Goal: Transaction & Acquisition: Purchase product/service

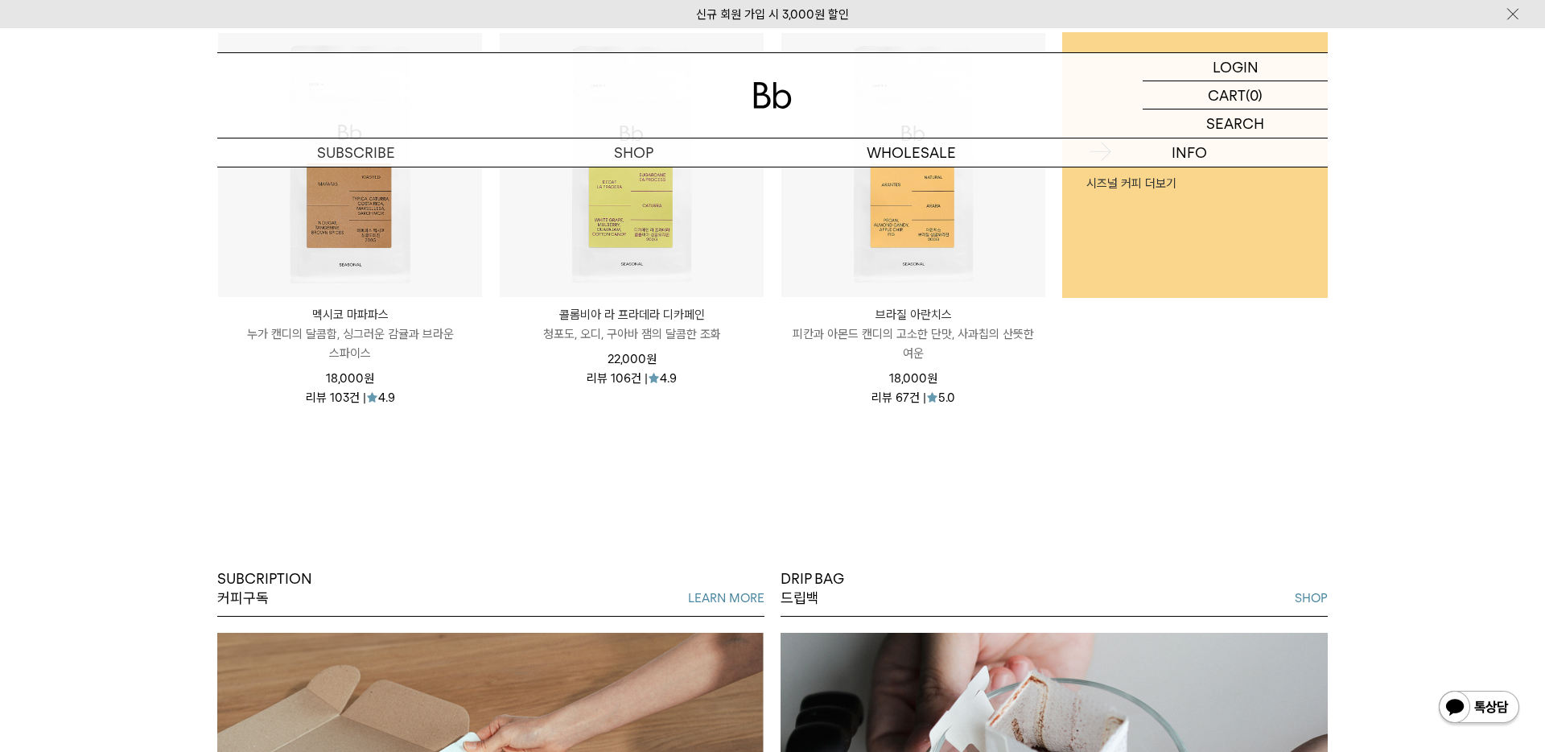
scroll to position [833, 0]
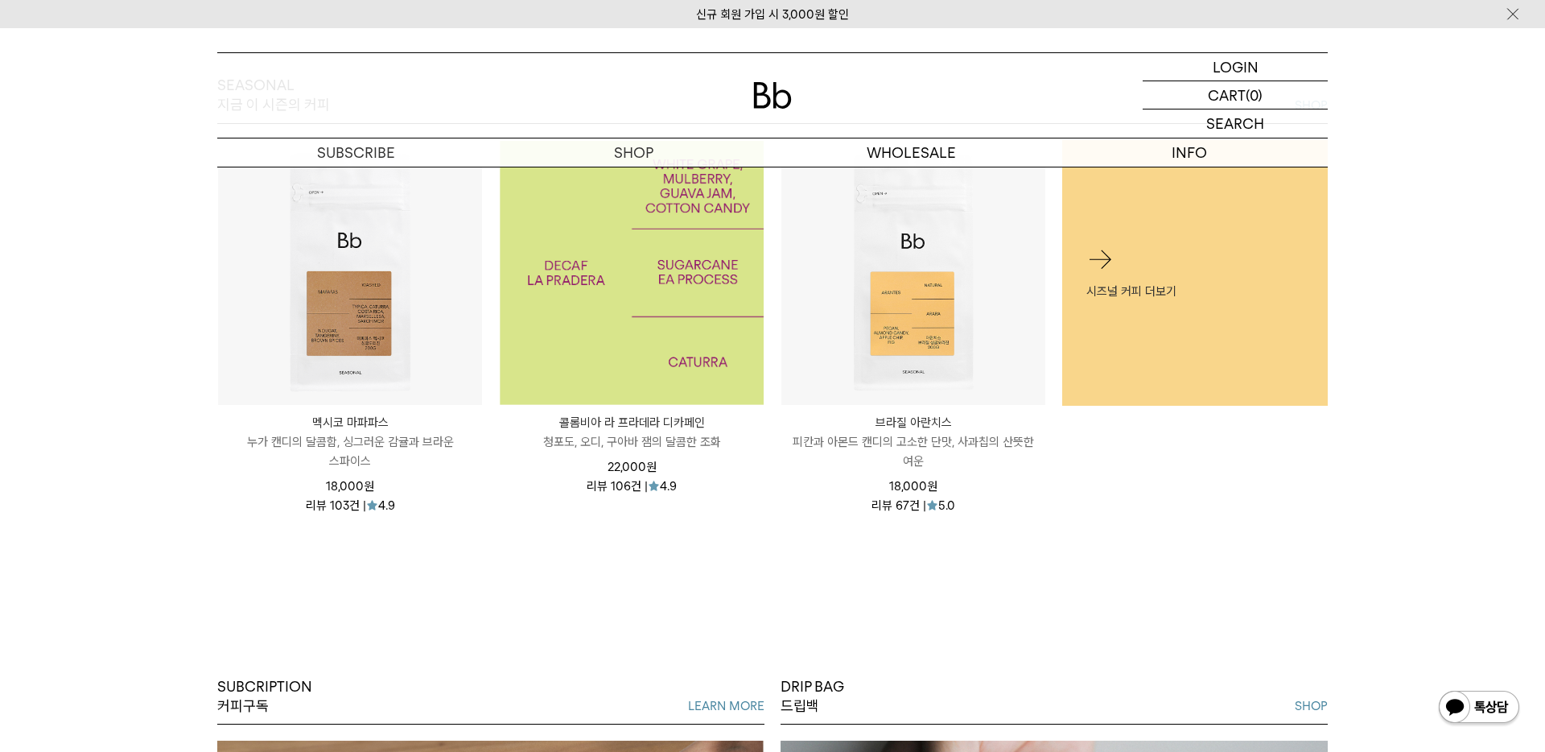
click at [673, 317] on img at bounding box center [632, 273] width 264 height 264
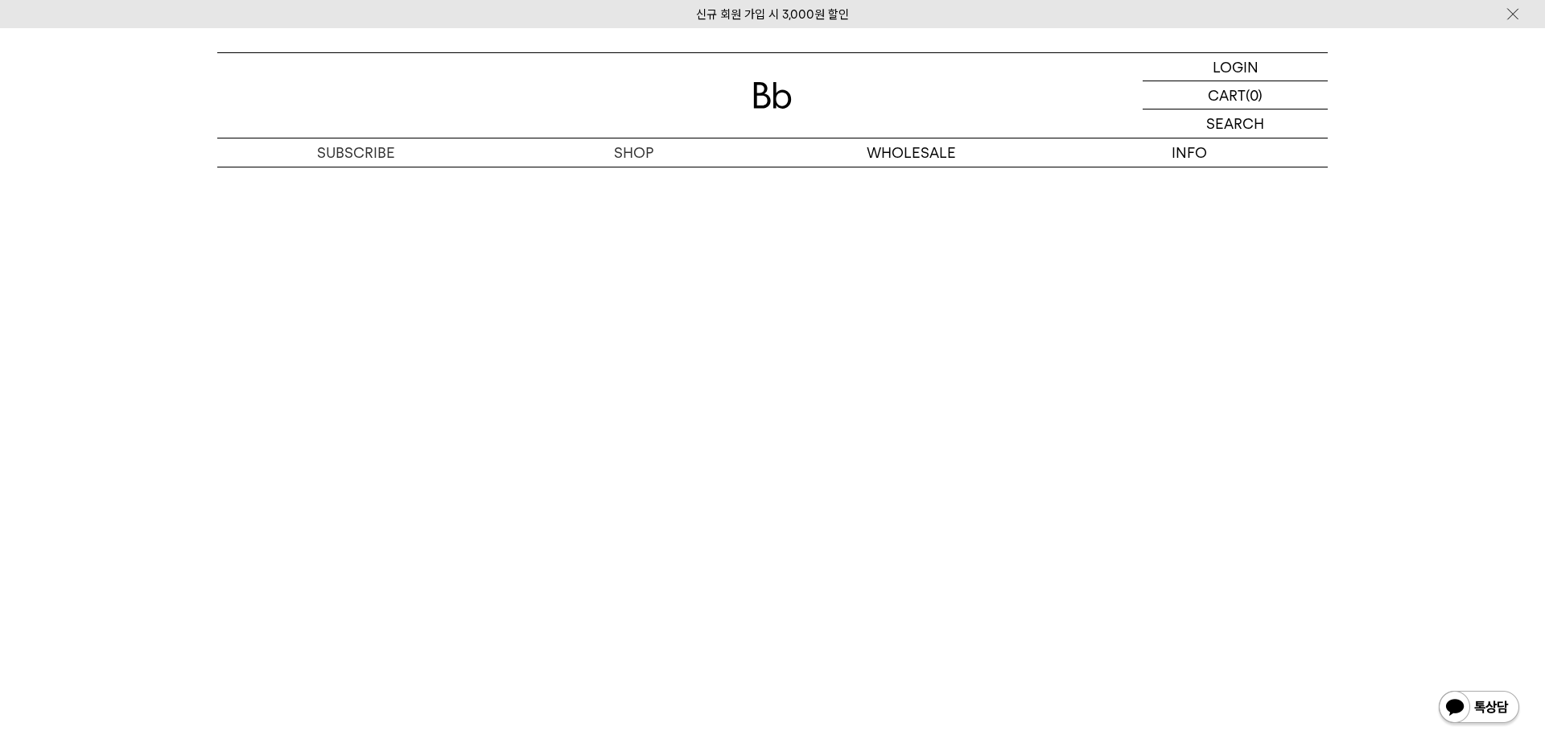
scroll to position [3317, 0]
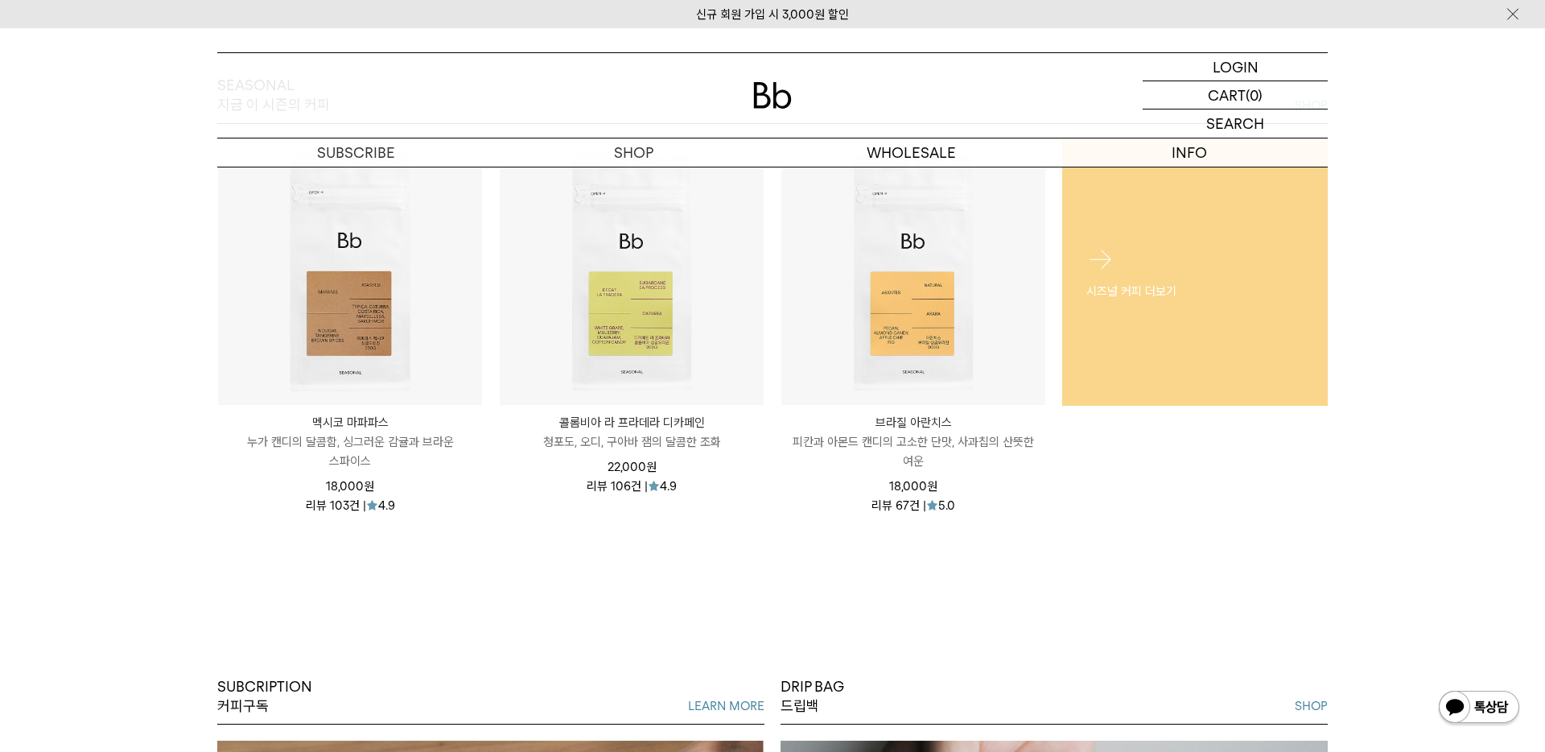
click at [1192, 352] on link "시즈널 커피 더보기" at bounding box center [1195, 273] width 266 height 266
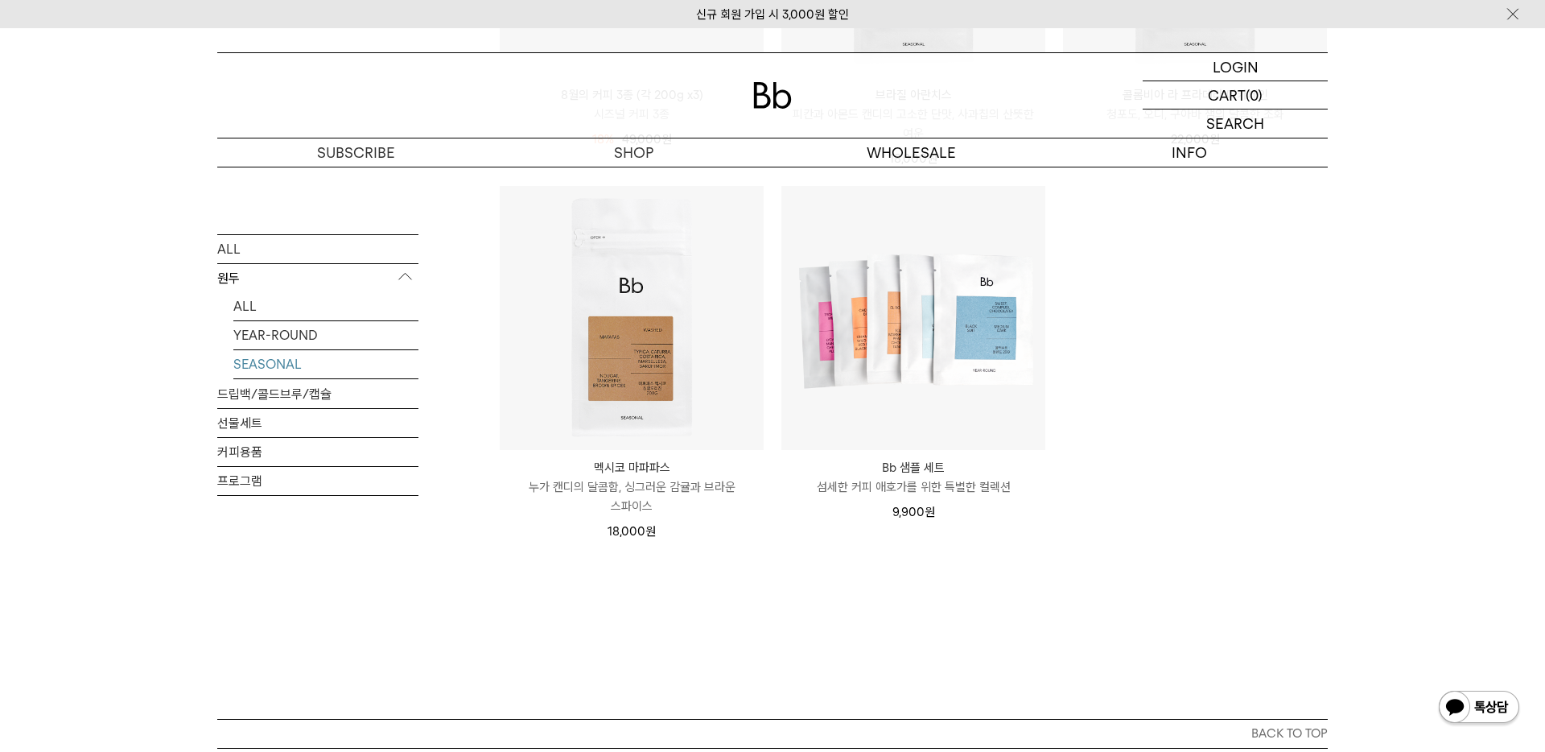
scroll to position [516, 0]
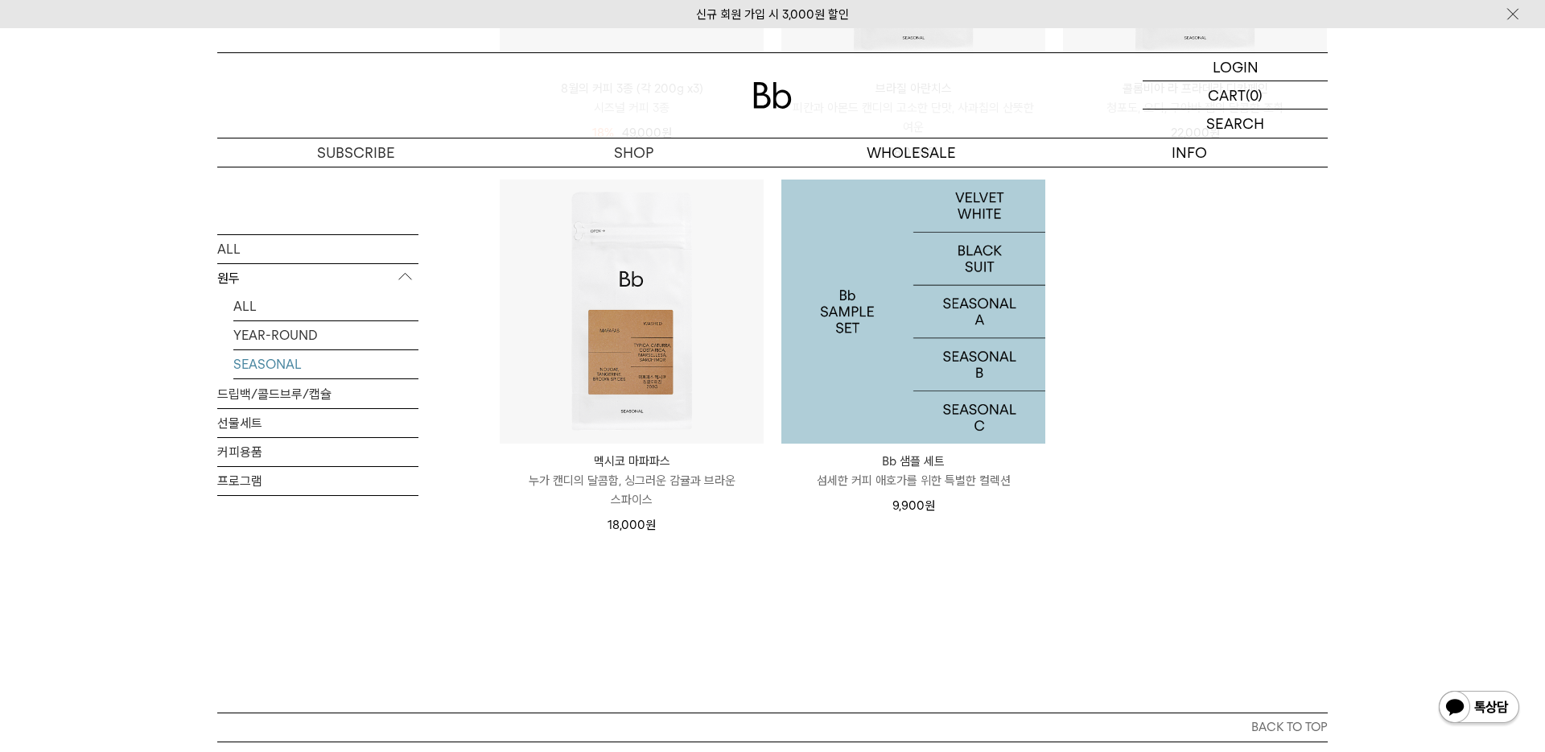
click at [999, 354] on img at bounding box center [913, 311] width 264 height 264
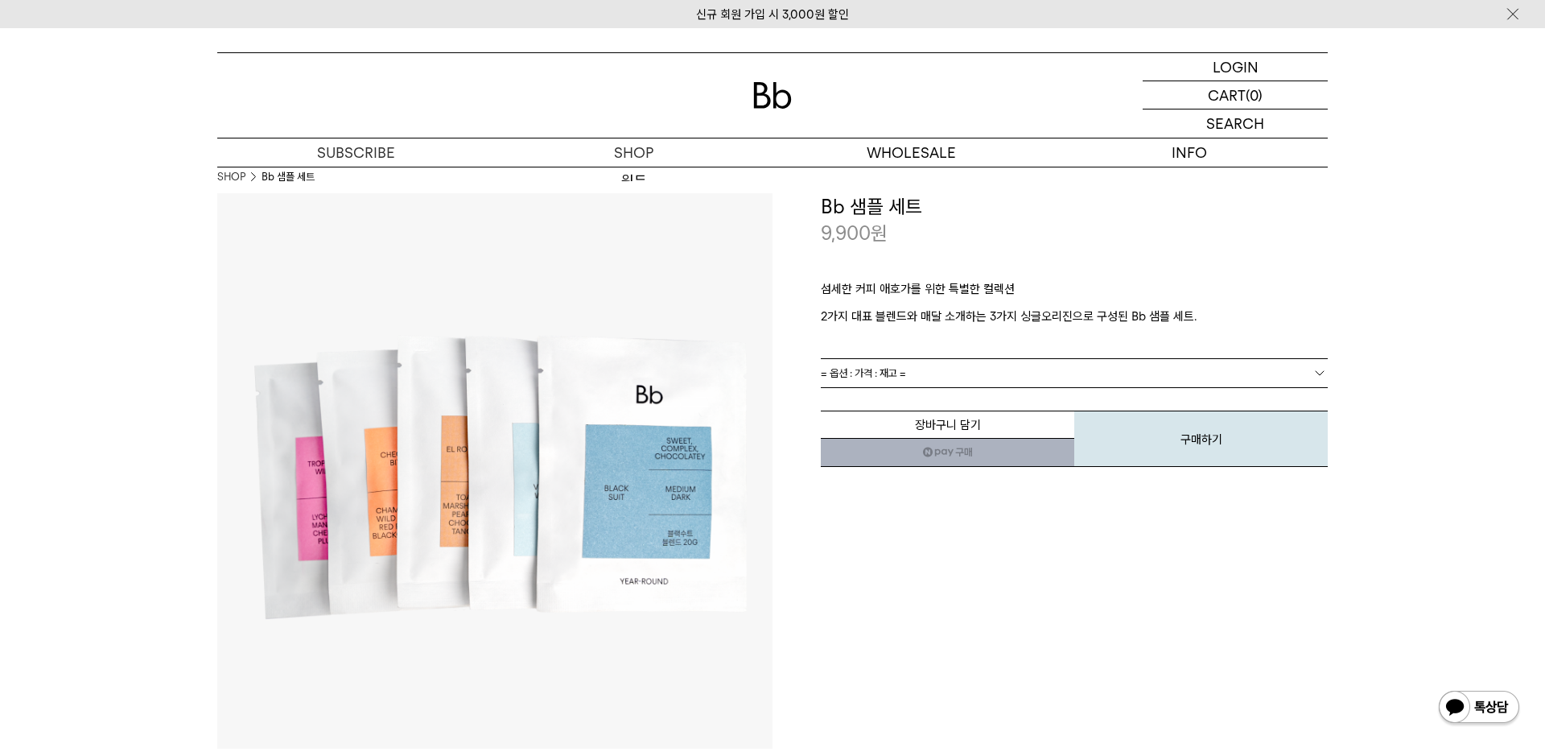
scroll to position [14, 0]
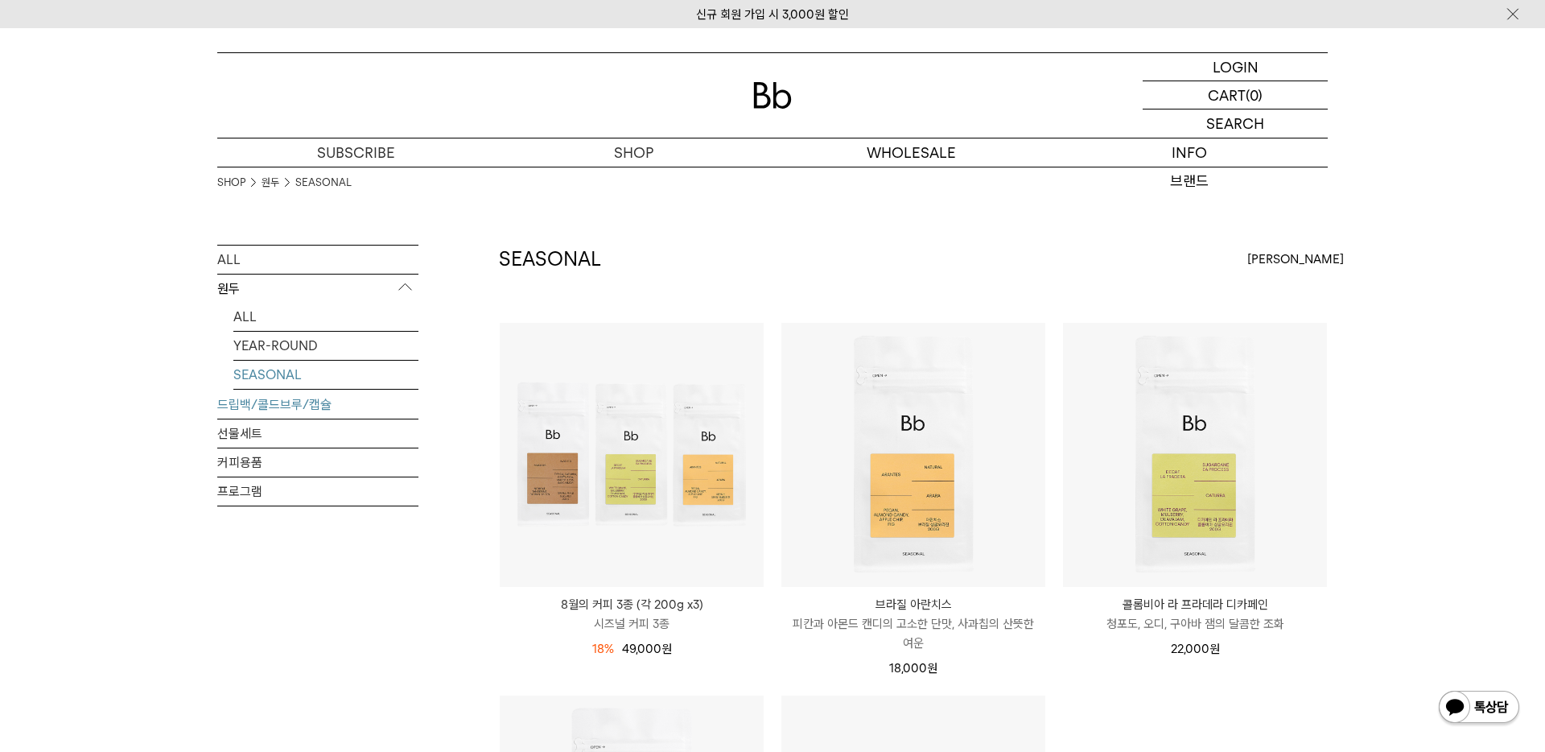
click at [266, 414] on link "드립백/콜드브루/캡슐" at bounding box center [317, 404] width 201 height 28
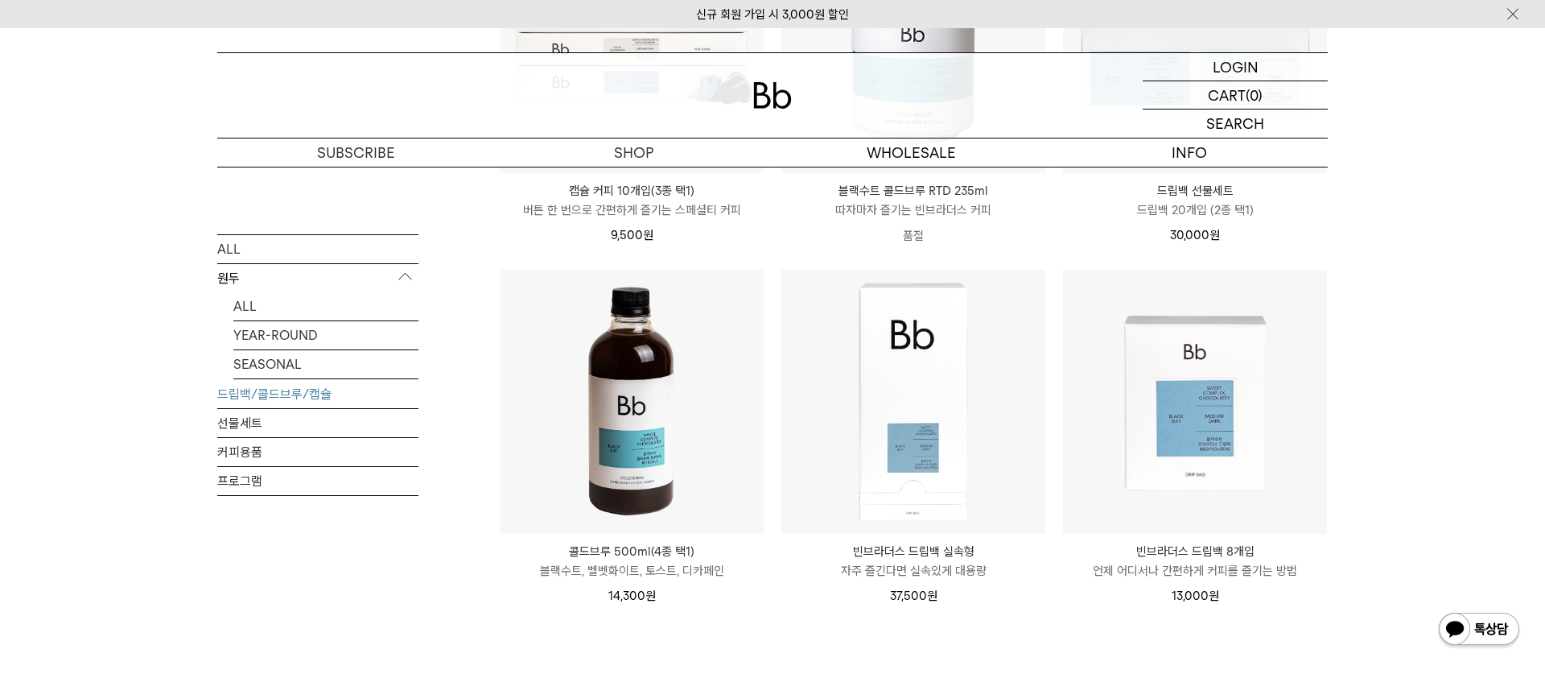
scroll to position [876, 0]
